Goal: Book appointment/travel/reservation

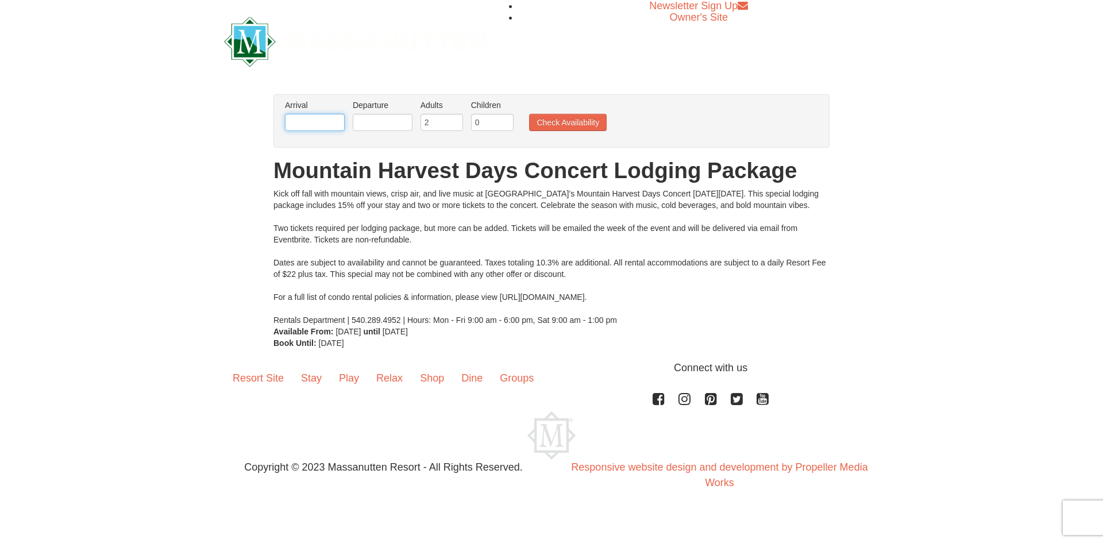
click at [330, 117] on input "text" at bounding box center [315, 122] width 60 height 17
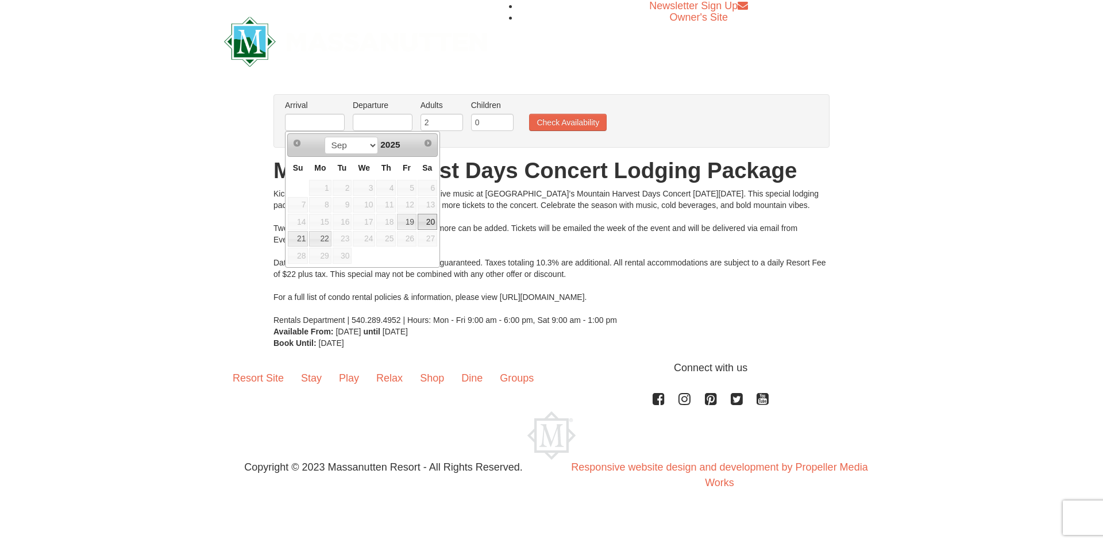
click at [430, 222] on link "20" at bounding box center [427, 222] width 20 height 16
type input "[DATE]"
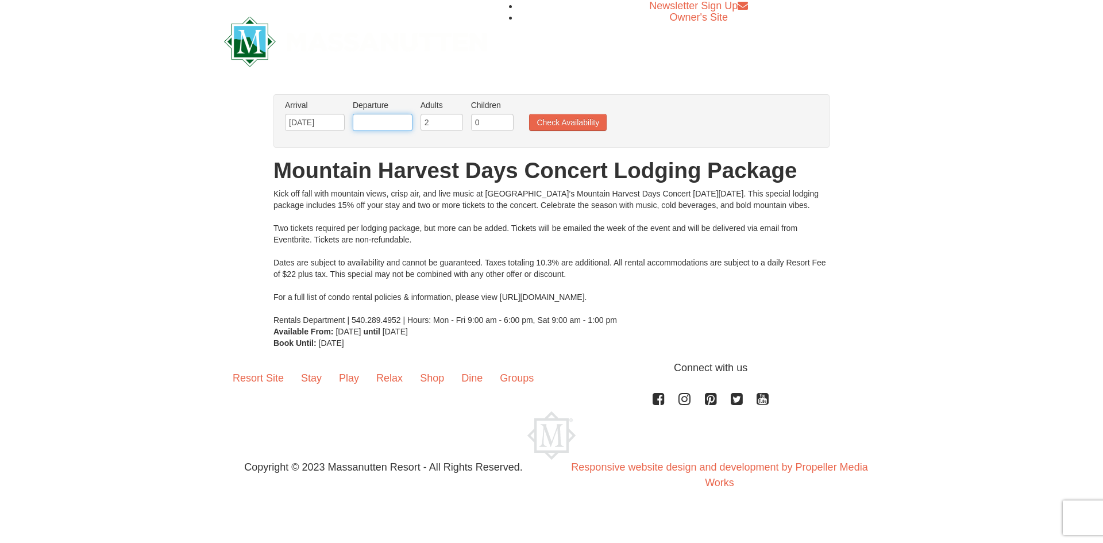
click at [381, 119] on input "text" at bounding box center [383, 122] width 60 height 17
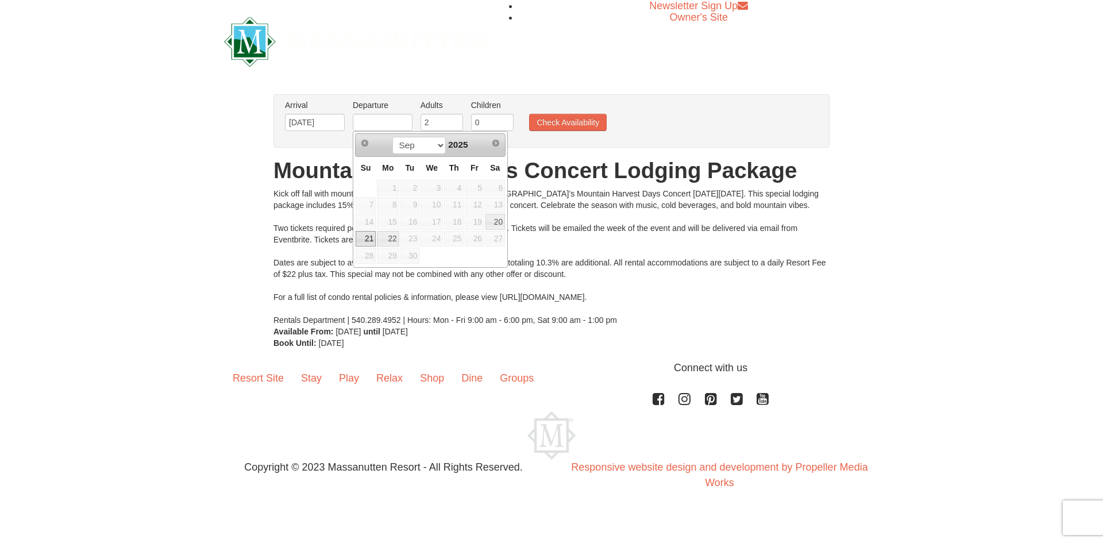
click at [365, 242] on link "21" at bounding box center [365, 239] width 20 height 16
type input "[DATE]"
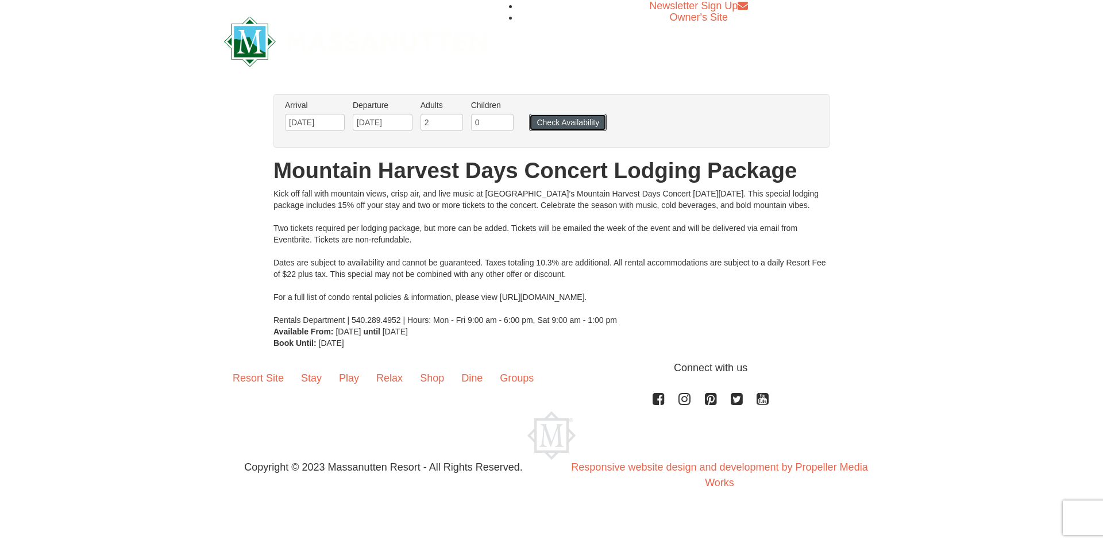
click at [547, 122] on button "Check Availability" at bounding box center [568, 122] width 78 height 17
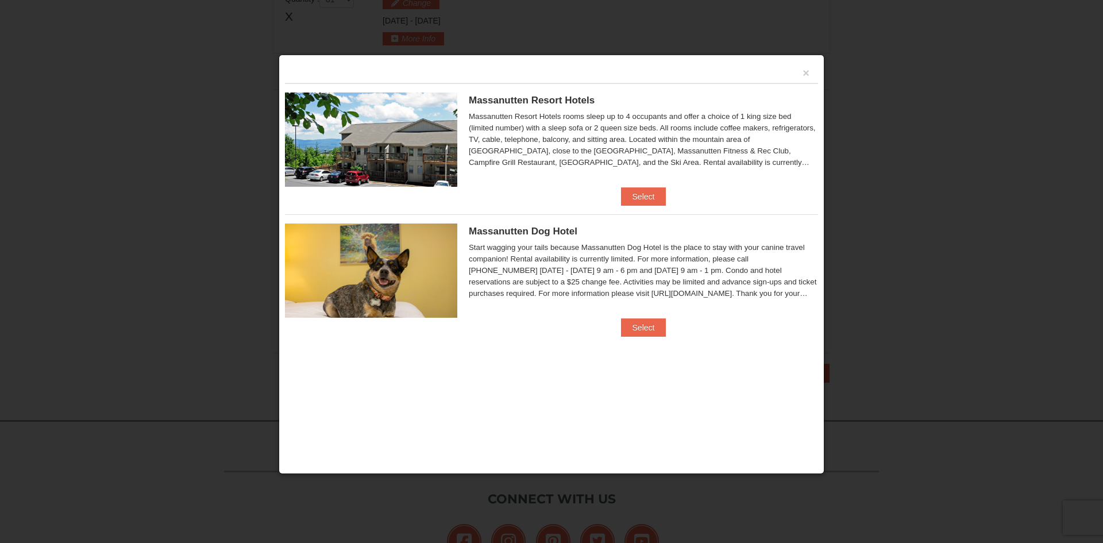
scroll to position [397, 0]
click at [643, 188] on button "Select" at bounding box center [643, 196] width 45 height 18
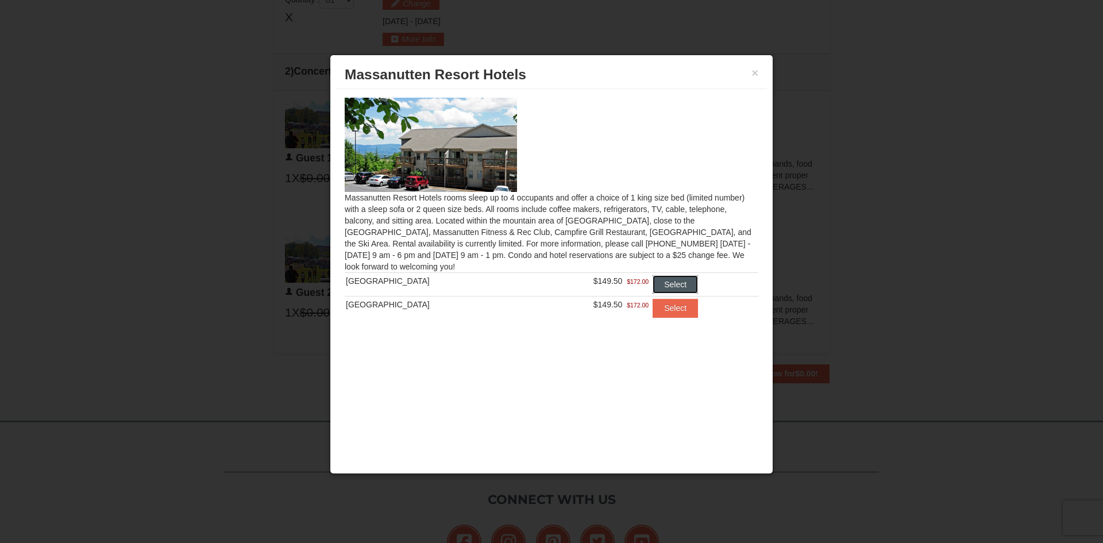
click at [678, 285] on button "Select" at bounding box center [674, 284] width 45 height 18
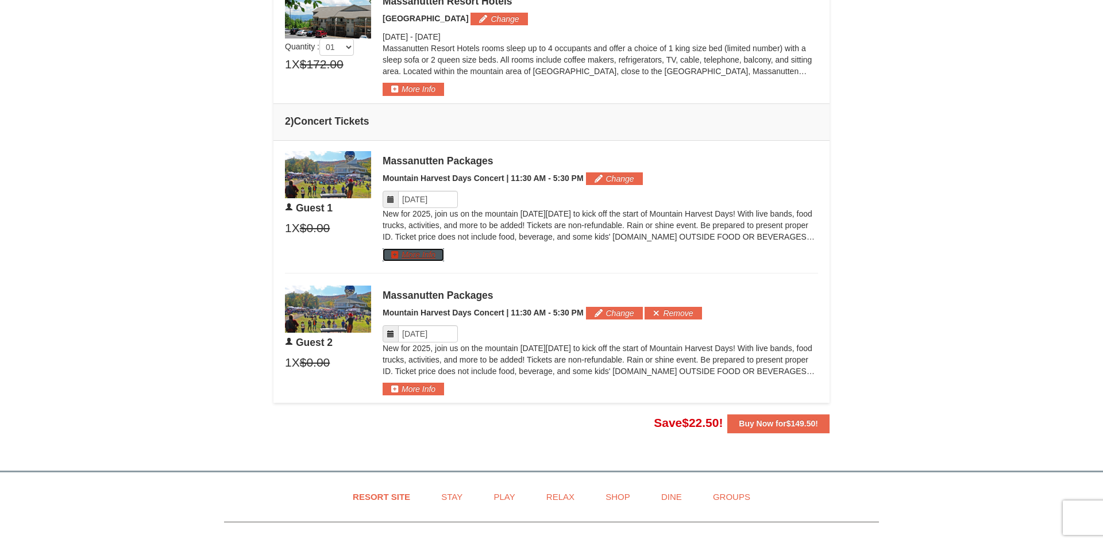
click at [433, 261] on button "More Info" at bounding box center [412, 254] width 61 height 13
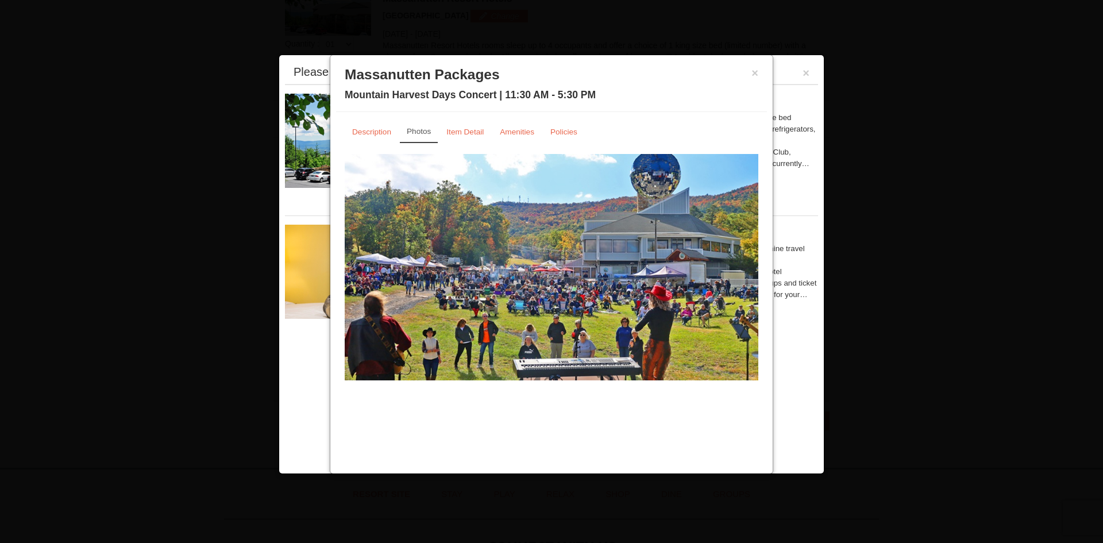
scroll to position [496, 0]
click at [520, 131] on small "Amenities" at bounding box center [517, 131] width 34 height 9
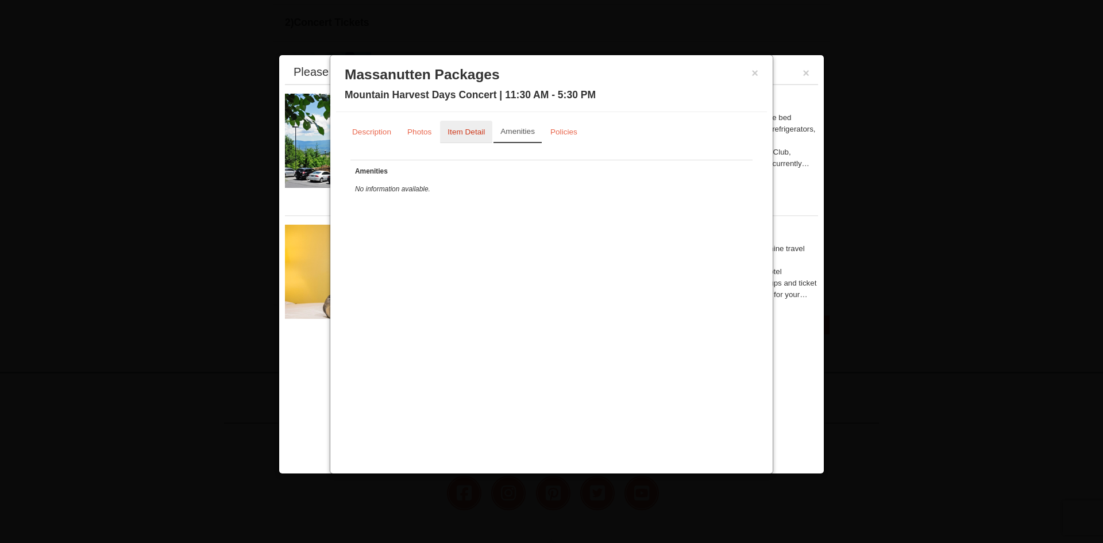
click at [463, 136] on small "Item Detail" at bounding box center [465, 131] width 37 height 9
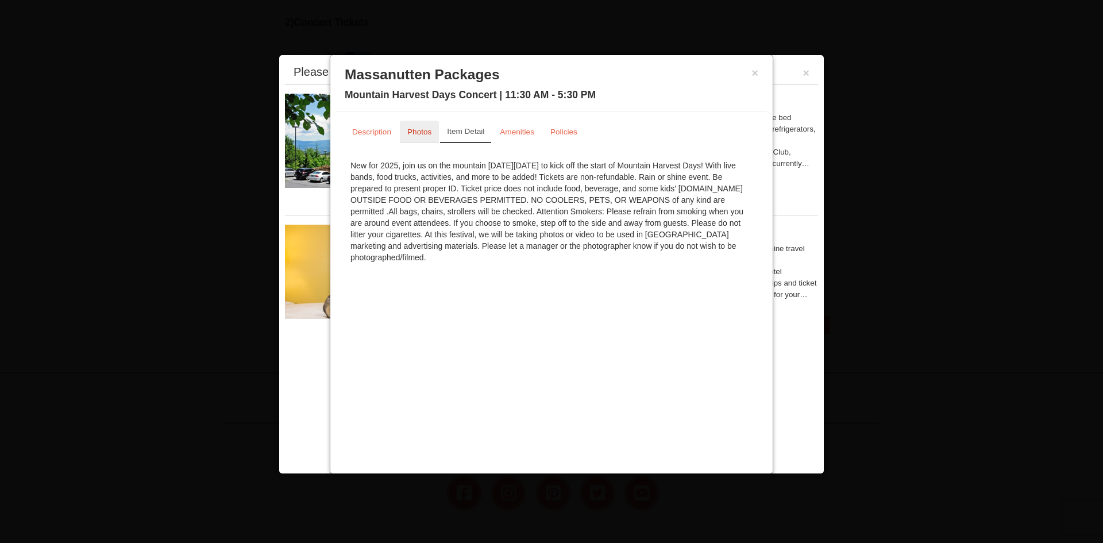
click at [419, 134] on small "Photos" at bounding box center [419, 131] width 24 height 9
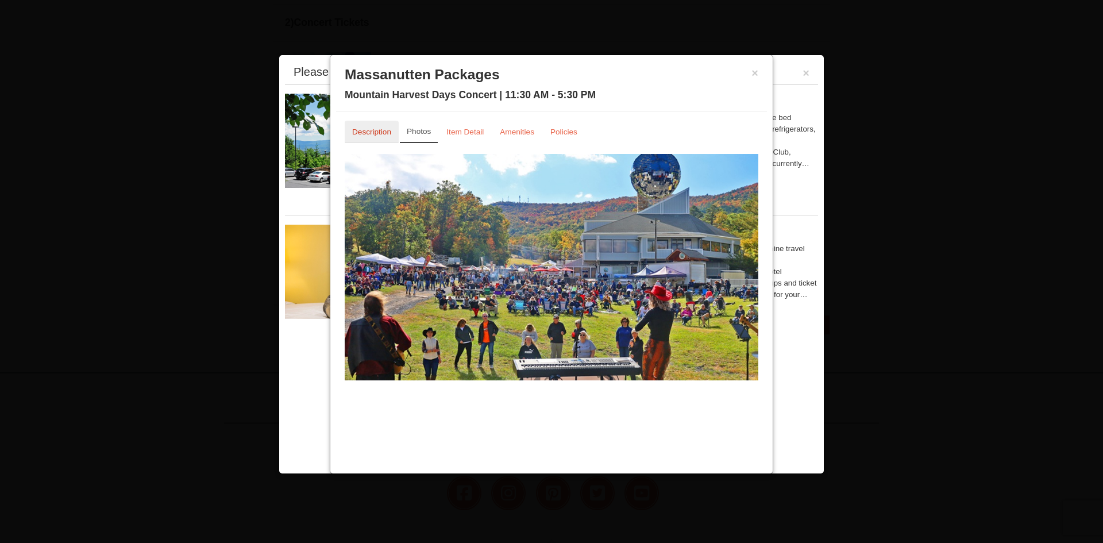
click at [377, 139] on link "Description" at bounding box center [372, 132] width 54 height 22
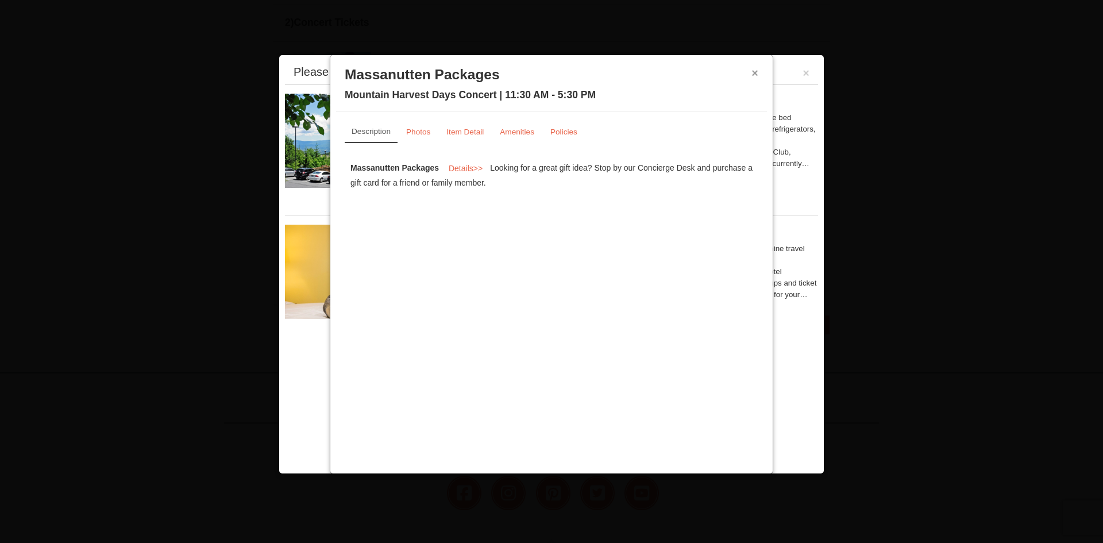
click at [755, 71] on button "×" at bounding box center [754, 72] width 7 height 11
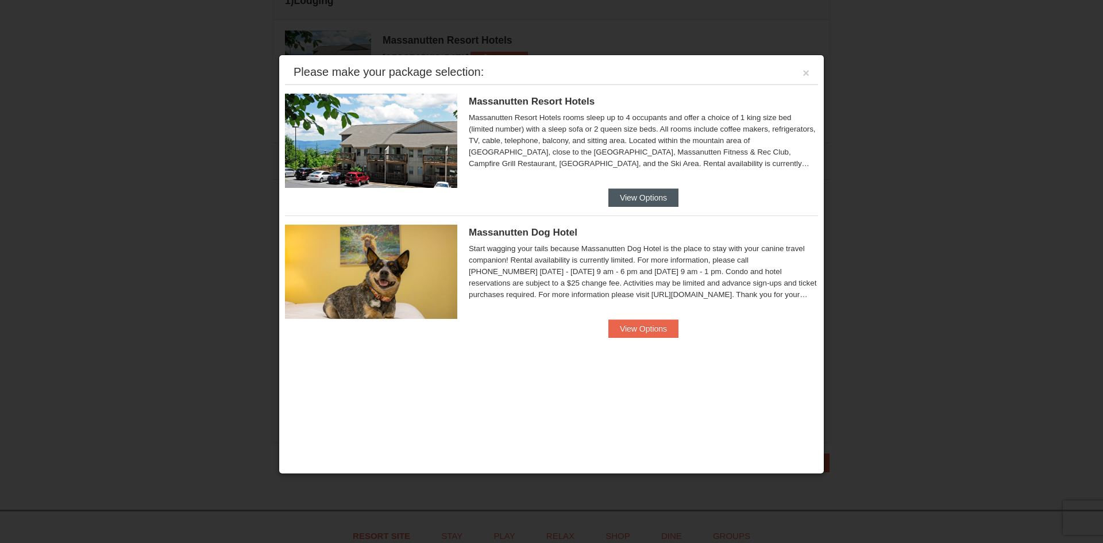
scroll to position [357, 0]
click at [805, 74] on button "×" at bounding box center [805, 72] width 7 height 11
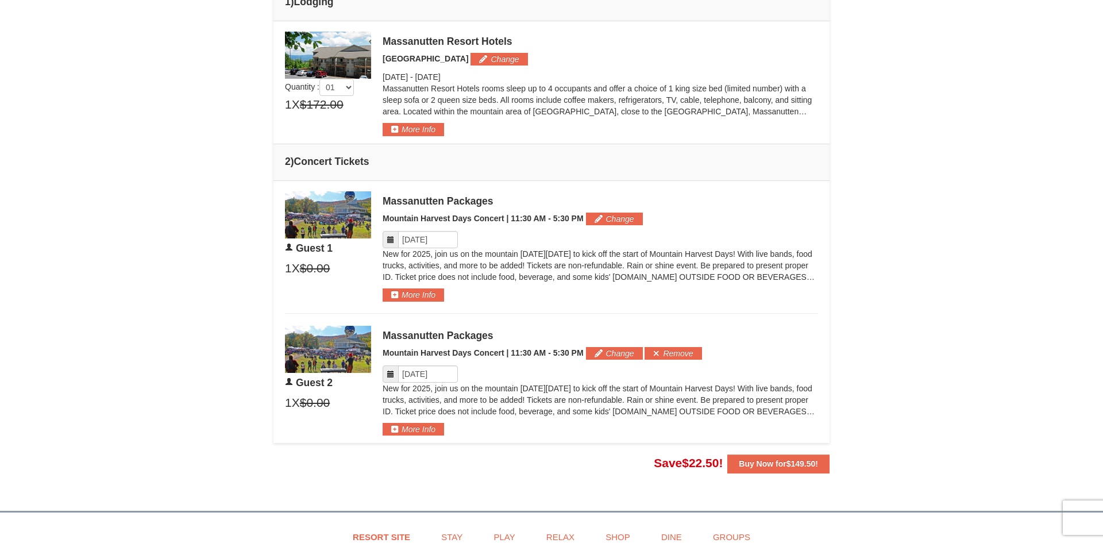
scroll to position [0, 0]
